Goal: Check status: Check status

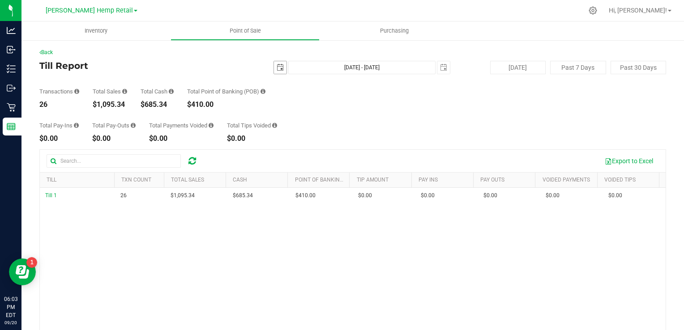
click at [275, 64] on span "select" at bounding box center [280, 67] width 13 height 13
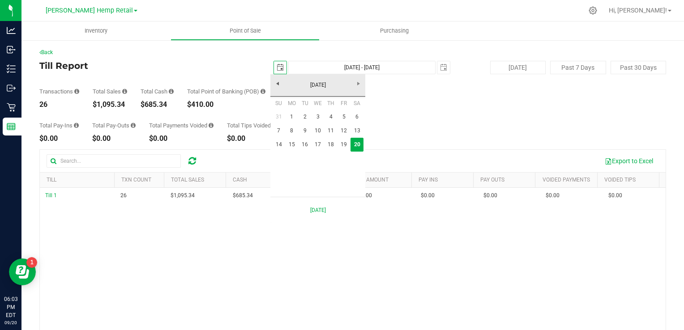
scroll to position [0, 22]
click at [310, 146] on link "16" at bounding box center [304, 145] width 13 height 14
type input "2025-09-16"
type input "Sep 16, 2025 - Sep 20, 2025"
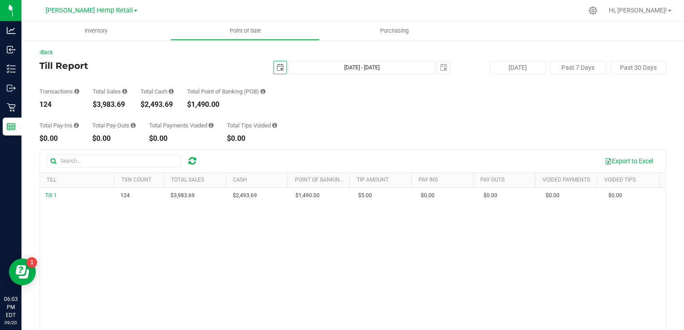
click at [281, 71] on span "select" at bounding box center [280, 67] width 13 height 13
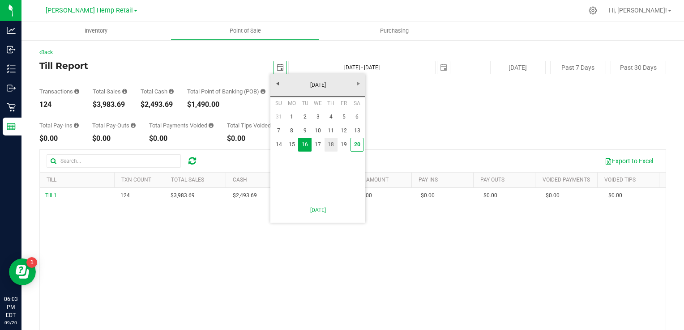
click at [333, 146] on link "18" at bounding box center [330, 145] width 13 height 14
type input "2025-09-18"
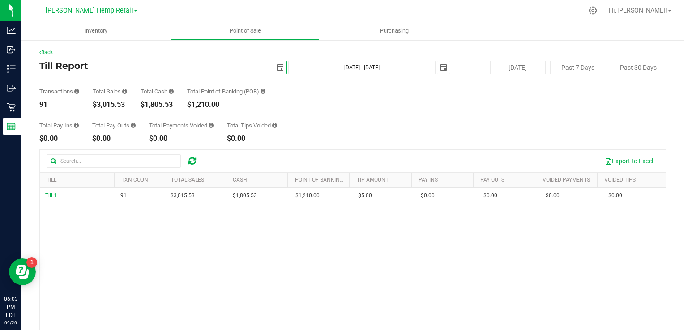
click at [440, 72] on span "select" at bounding box center [443, 67] width 13 height 13
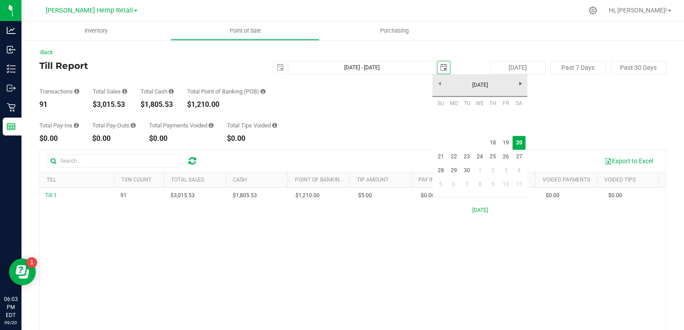
scroll to position [0, 22]
click at [494, 141] on link "18" at bounding box center [492, 143] width 13 height 14
type input "Sep 18, 2025 - Sep 18, 2025"
type input "2025-09-18"
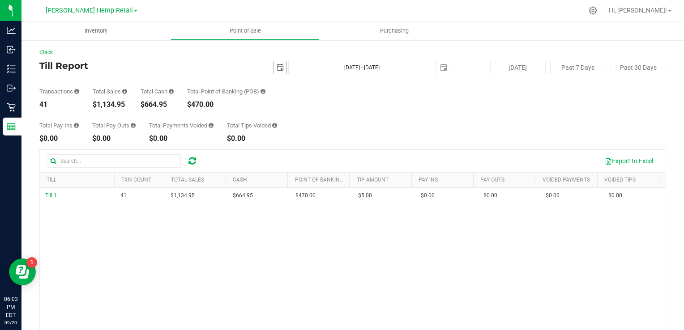
click at [276, 69] on span "select" at bounding box center [279, 67] width 7 height 7
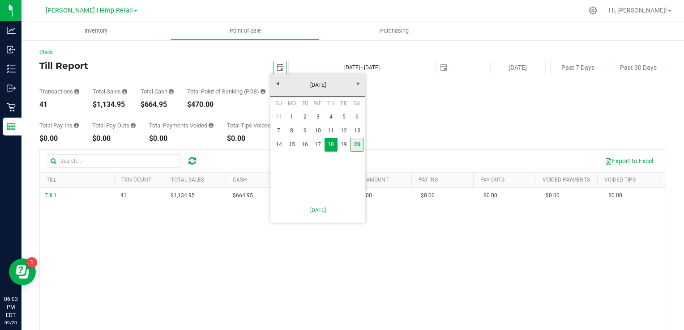
click at [363, 147] on link "20" at bounding box center [356, 145] width 13 height 14
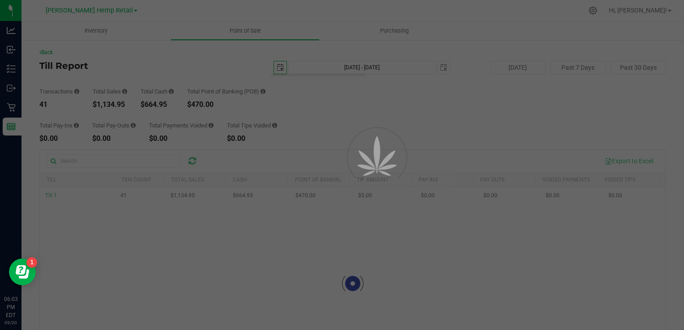
type input "[DATE]"
type input "Sep 20, 2025 - Sep 18, 2025"
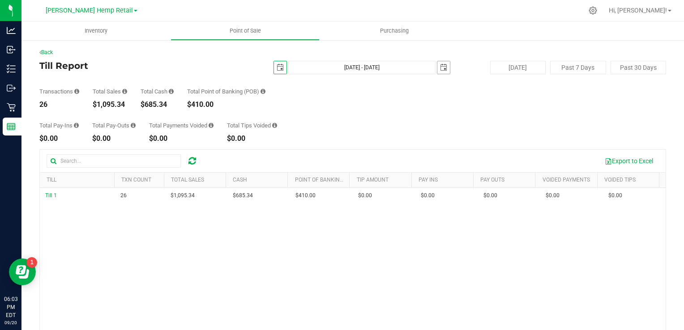
click at [440, 70] on span "select" at bounding box center [443, 67] width 7 height 7
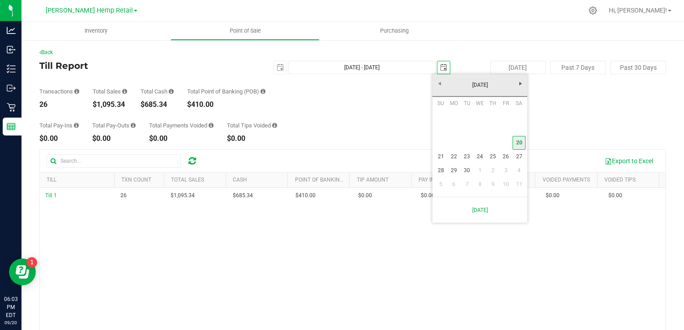
click at [514, 144] on link "20" at bounding box center [518, 143] width 13 height 14
type input "[DATE] - [DATE]"
type input "[DATE]"
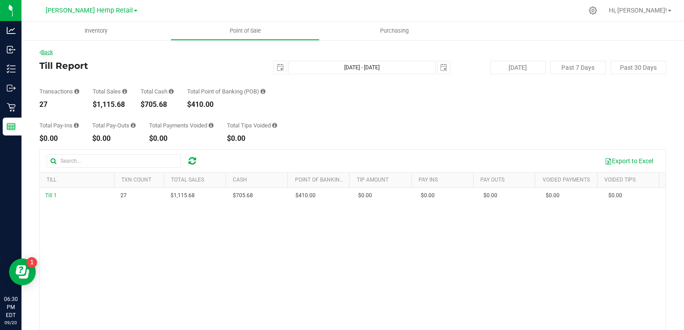
click at [53, 50] on link "Back" at bounding box center [45, 52] width 13 height 6
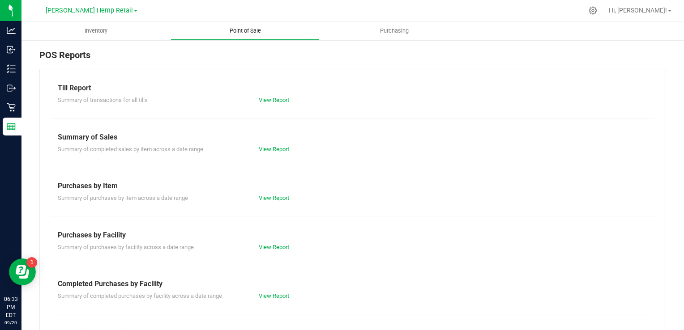
click at [236, 30] on span "Point of Sale" at bounding box center [244, 31] width 55 height 8
click at [275, 99] on link "View Report" at bounding box center [274, 100] width 30 height 7
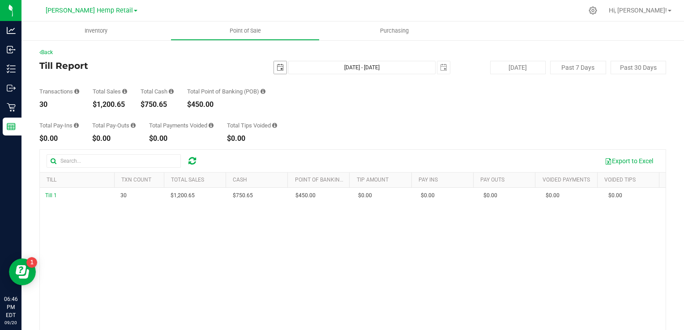
click at [276, 67] on span "select" at bounding box center [279, 67] width 7 height 7
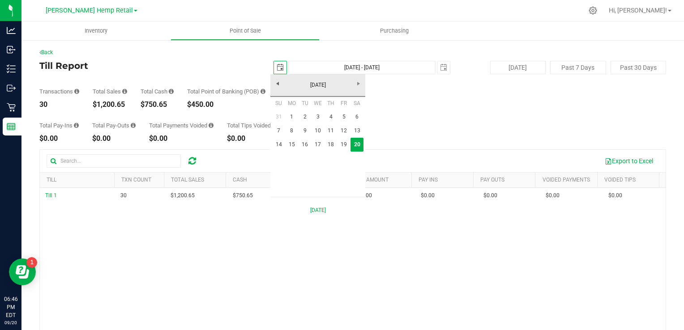
scroll to position [0, 22]
click at [329, 147] on link "18" at bounding box center [330, 145] width 13 height 14
type input "[DATE]"
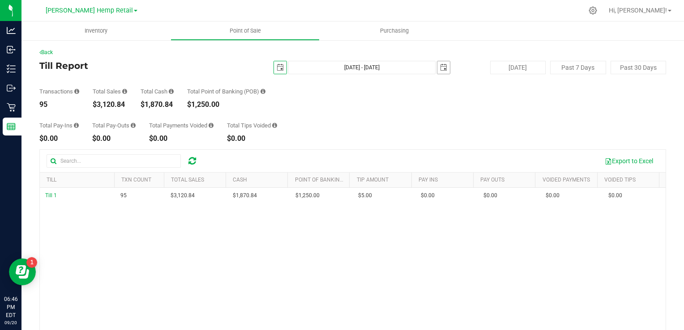
click at [440, 66] on span "select" at bounding box center [443, 67] width 7 height 7
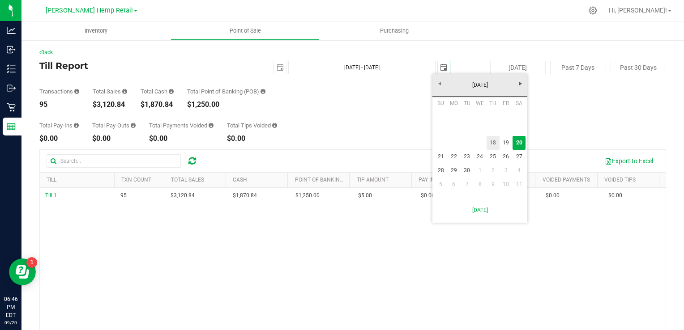
click at [496, 143] on link "18" at bounding box center [492, 143] width 13 height 14
type input "[DATE] - [DATE]"
type input "[DATE]"
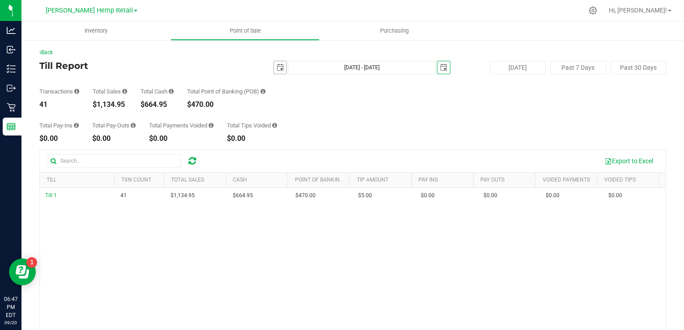
click at [277, 70] on span "select" at bounding box center [279, 67] width 7 height 7
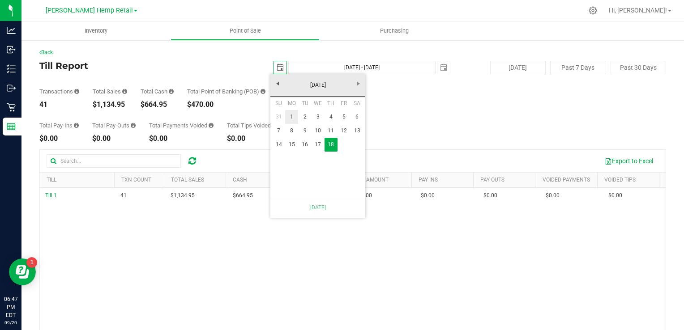
click at [292, 110] on link "1" at bounding box center [291, 117] width 13 height 14
type input "[DATE] - [DATE]"
type input "[DATE]"
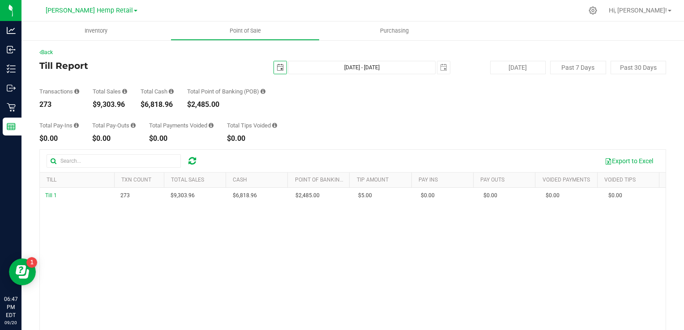
click at [279, 65] on span "select" at bounding box center [279, 67] width 7 height 7
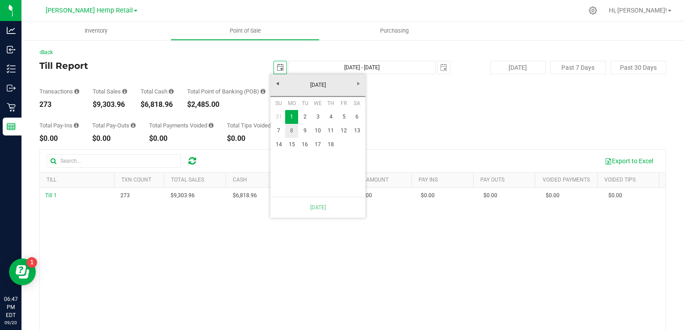
click at [293, 131] on link "8" at bounding box center [291, 131] width 13 height 14
type input "[DATE] - [DATE]"
type input "[DATE]"
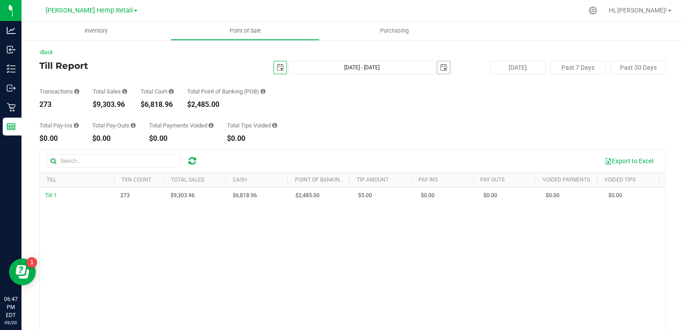
click at [440, 67] on span "select" at bounding box center [443, 67] width 7 height 7
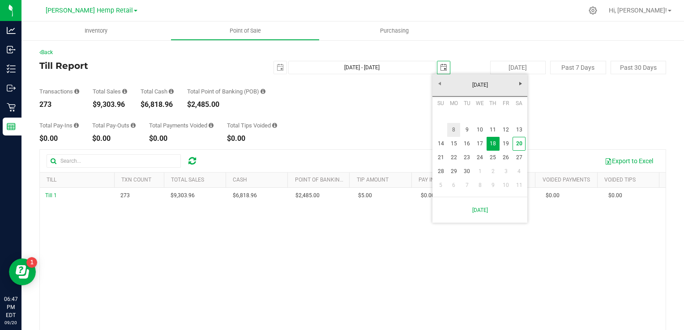
click at [455, 132] on link "8" at bounding box center [453, 130] width 13 height 14
type input "[DATE] - [DATE]"
type input "[DATE]"
